Goal: Task Accomplishment & Management: Manage account settings

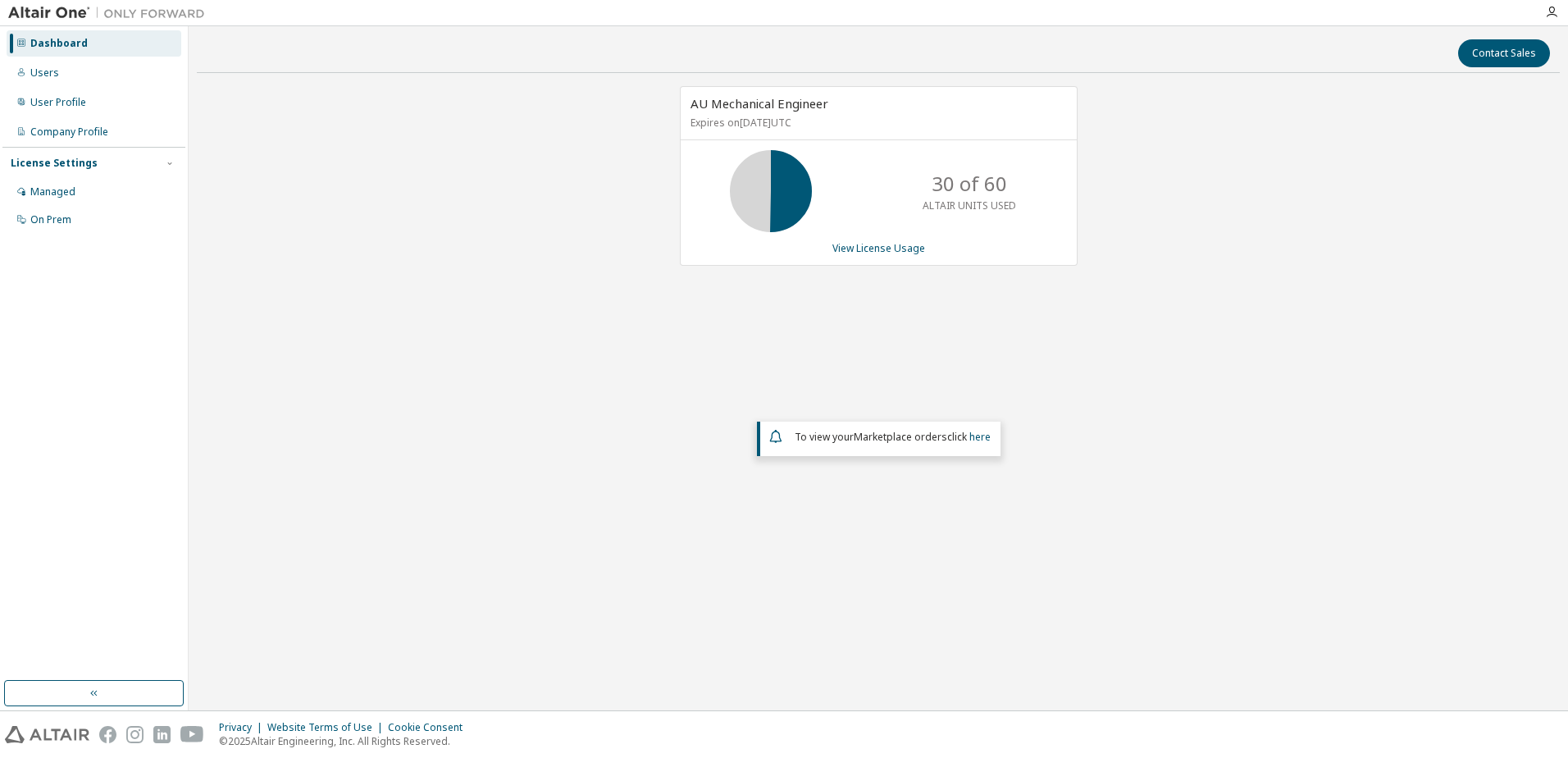
click at [924, 240] on div "AU Mechanical Engineer Expires on [DATE] UTC 30 of 60 ALTAIR UNITS USED View Li…" at bounding box center [878, 176] width 398 height 180
click at [909, 241] on link "View License Usage" at bounding box center [878, 248] width 93 height 14
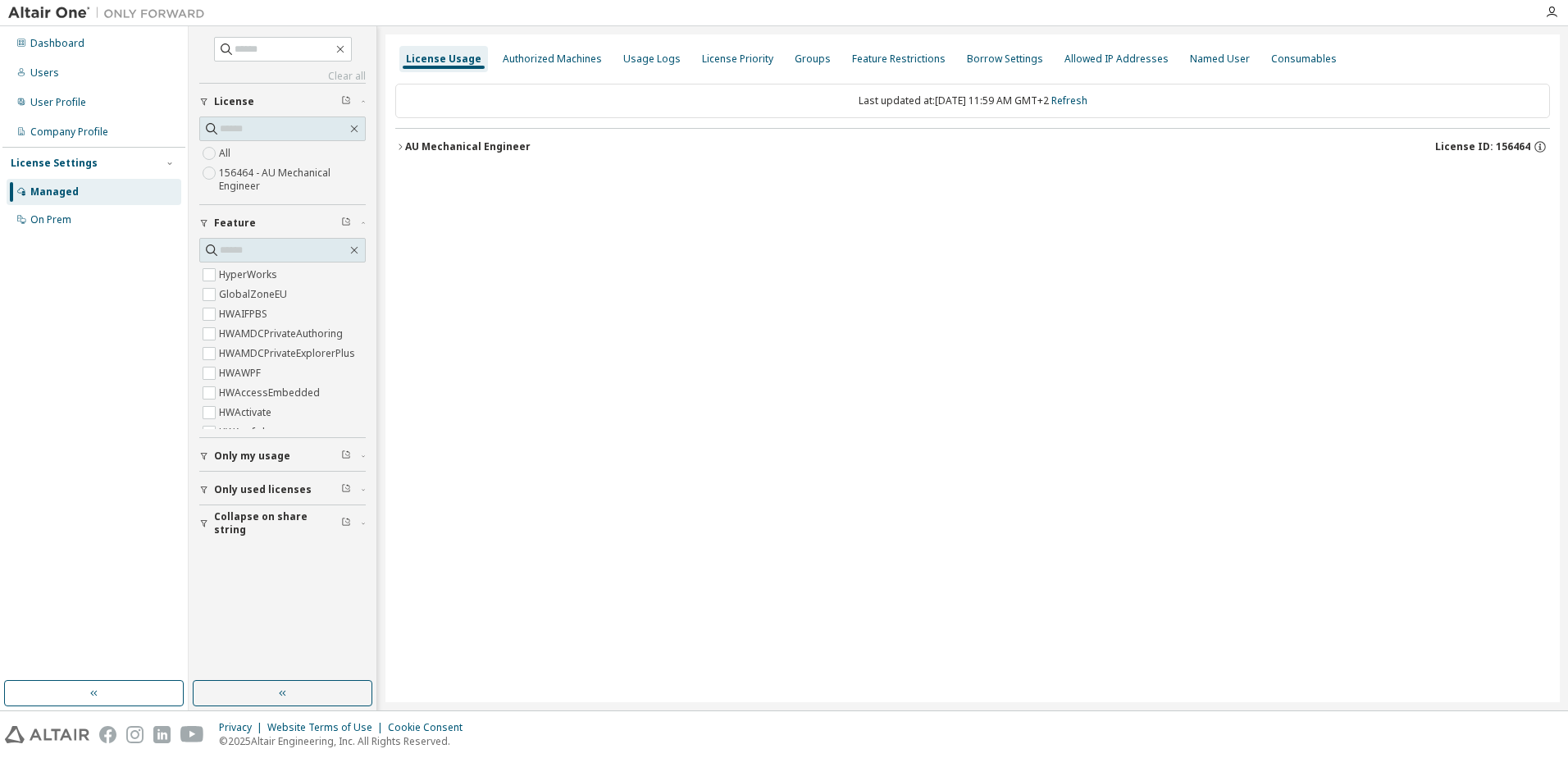
click at [396, 140] on button "AU Mechanical Engineer License ID: 156464" at bounding box center [973, 147] width 1155 height 36
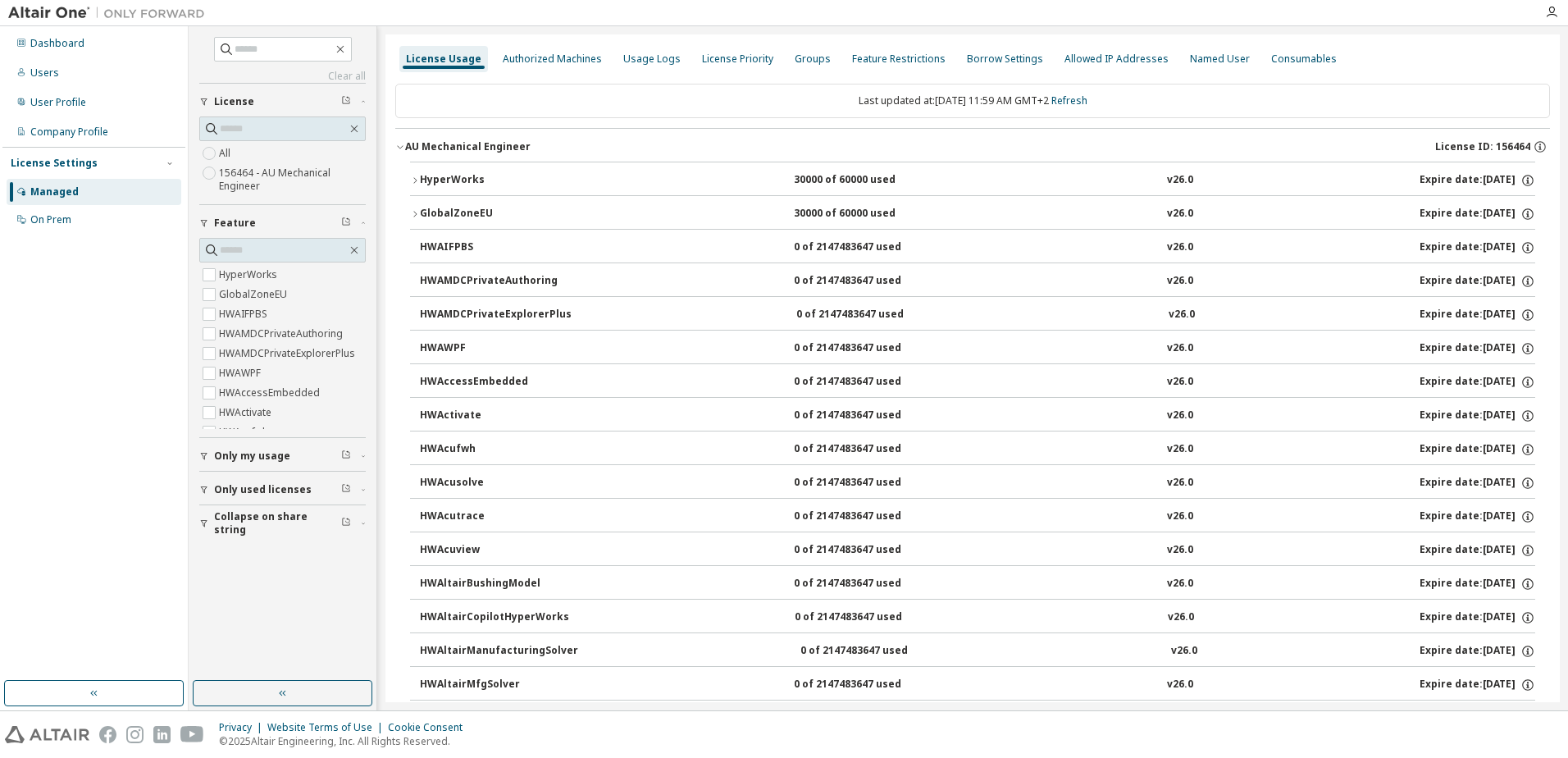
click at [415, 181] on icon "button" at bounding box center [415, 181] width 10 height 10
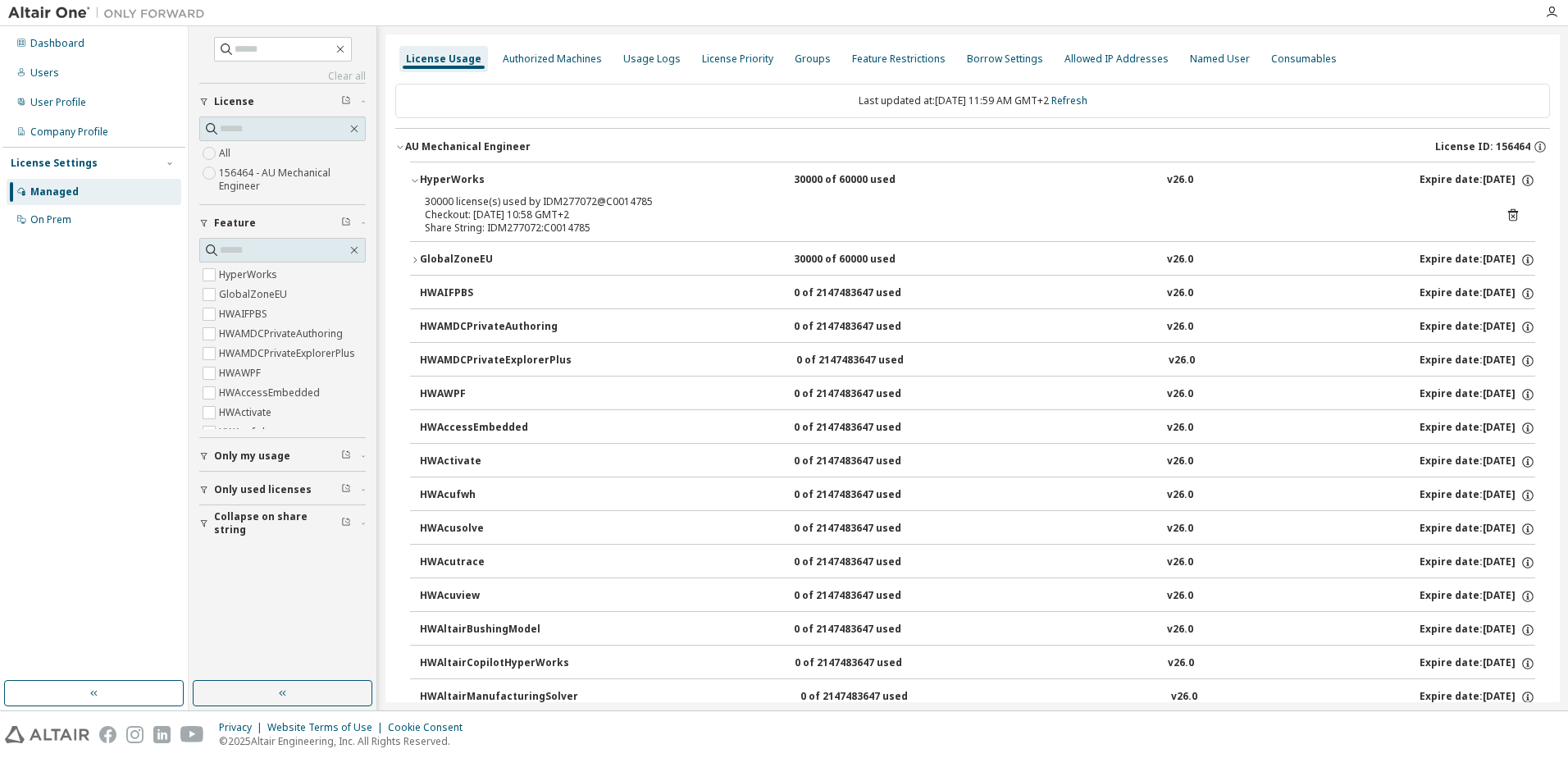
click at [1508, 211] on icon at bounding box center [1513, 215] width 10 height 12
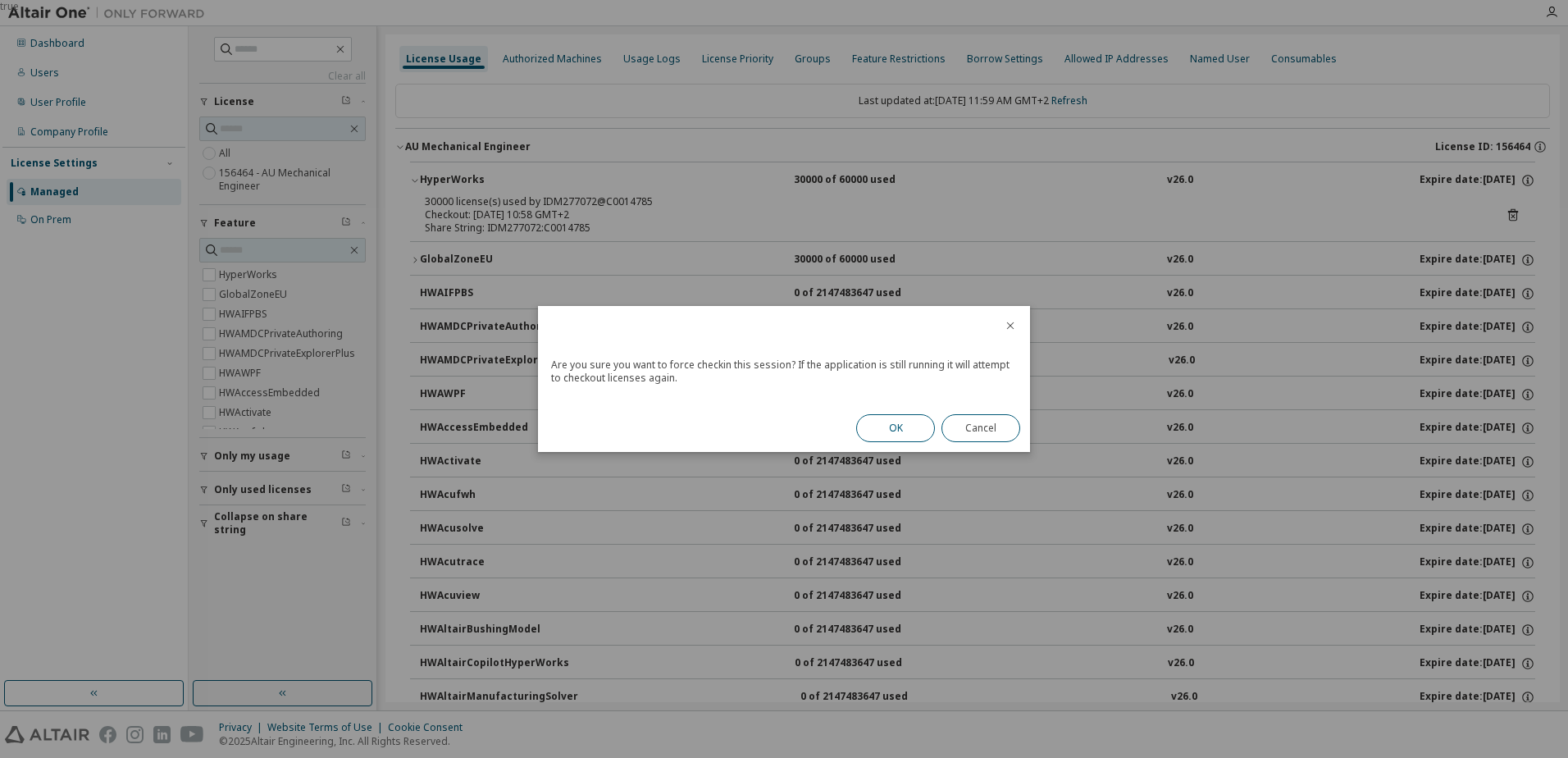
click at [873, 423] on button "OK" at bounding box center [895, 429] width 79 height 28
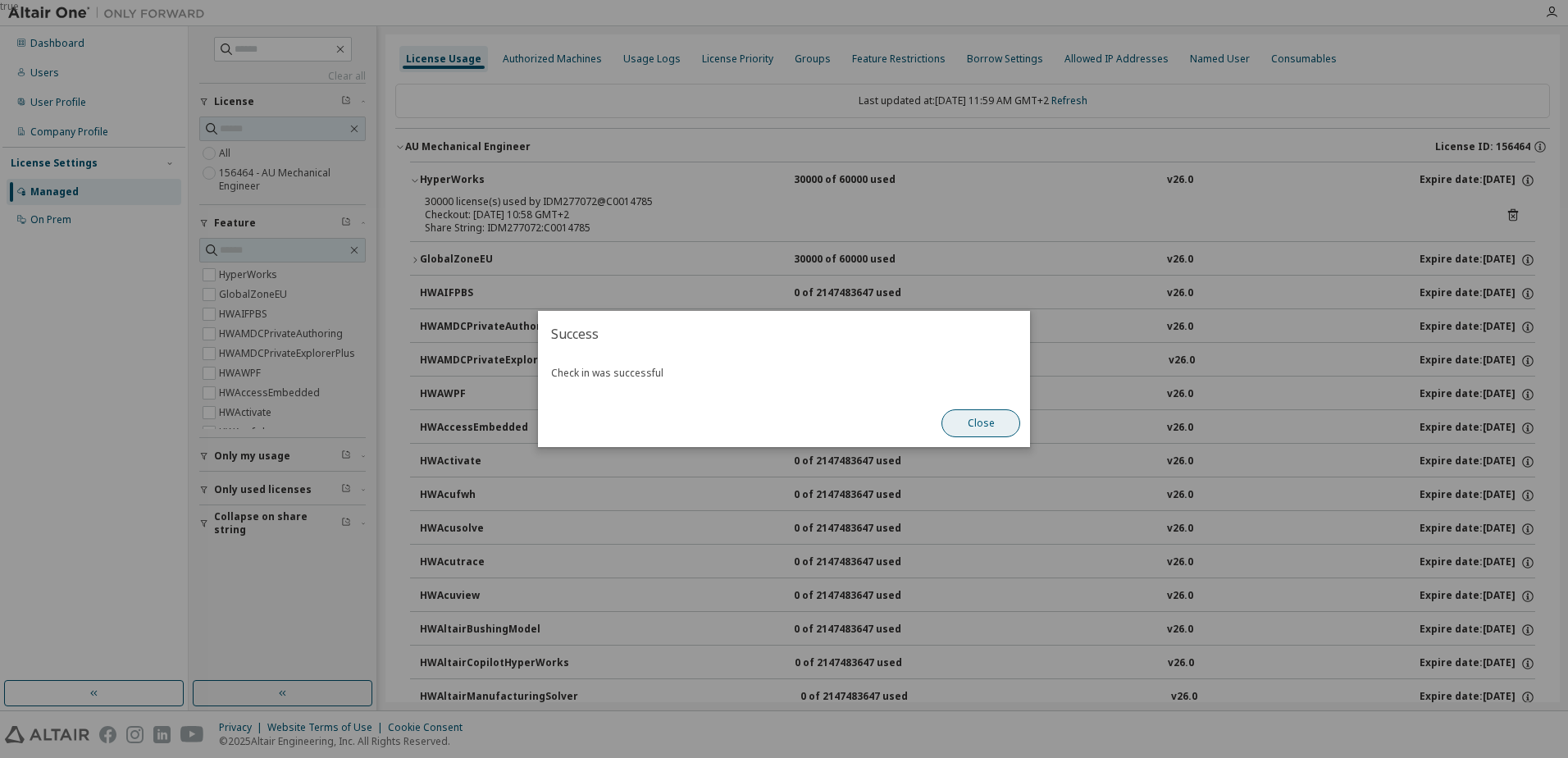
click at [975, 412] on button "Close" at bounding box center [981, 424] width 79 height 28
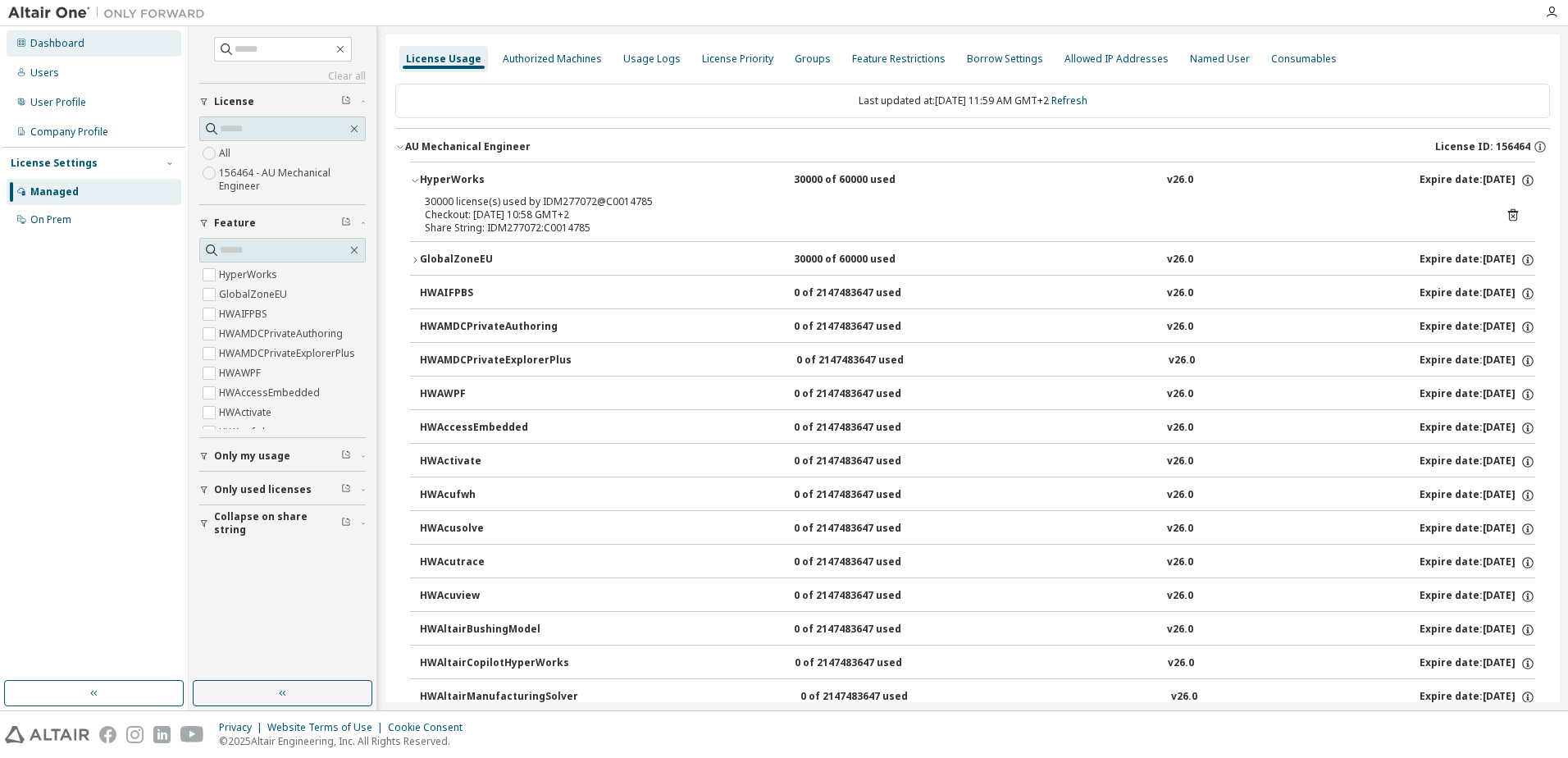
click at [83, 50] on div "Dashboard" at bounding box center [94, 43] width 174 height 26
